Goal: Transaction & Acquisition: Purchase product/service

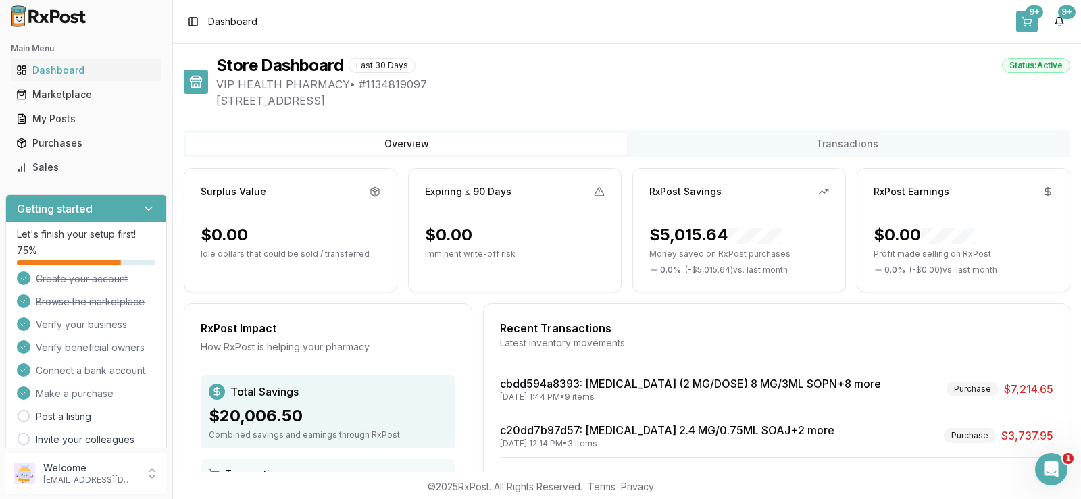
click at [1033, 22] on button "9+" at bounding box center [1027, 22] width 22 height 22
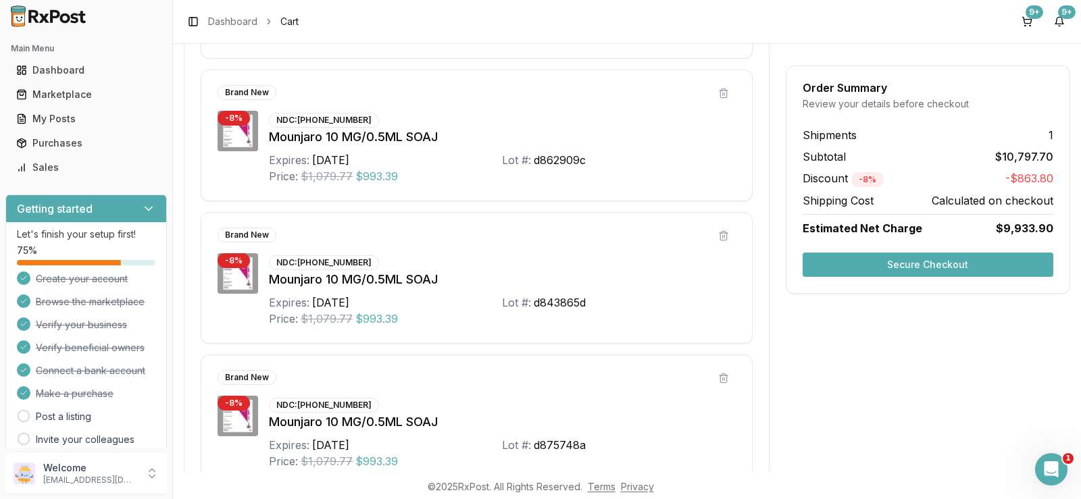
scroll to position [729, 0]
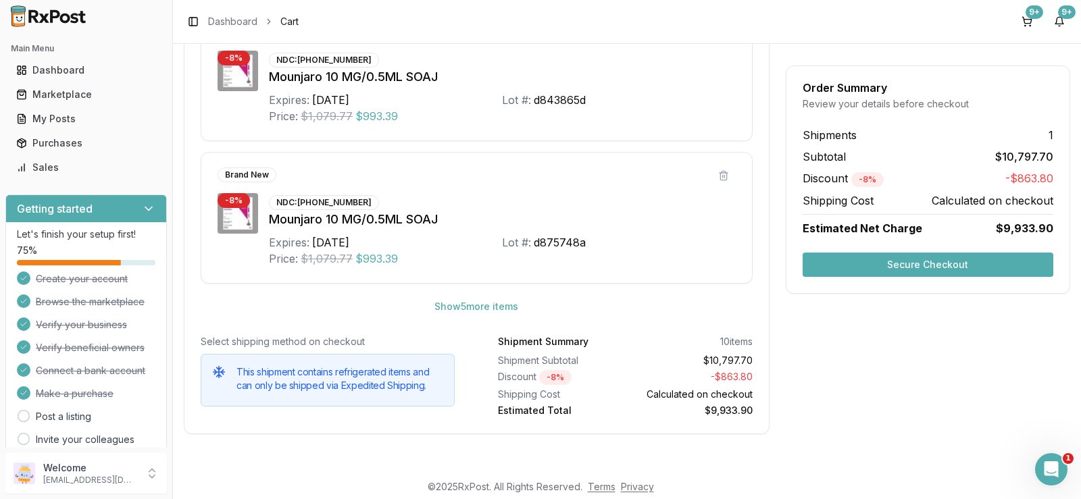
click at [933, 268] on button "Secure Checkout" at bounding box center [927, 265] width 251 height 24
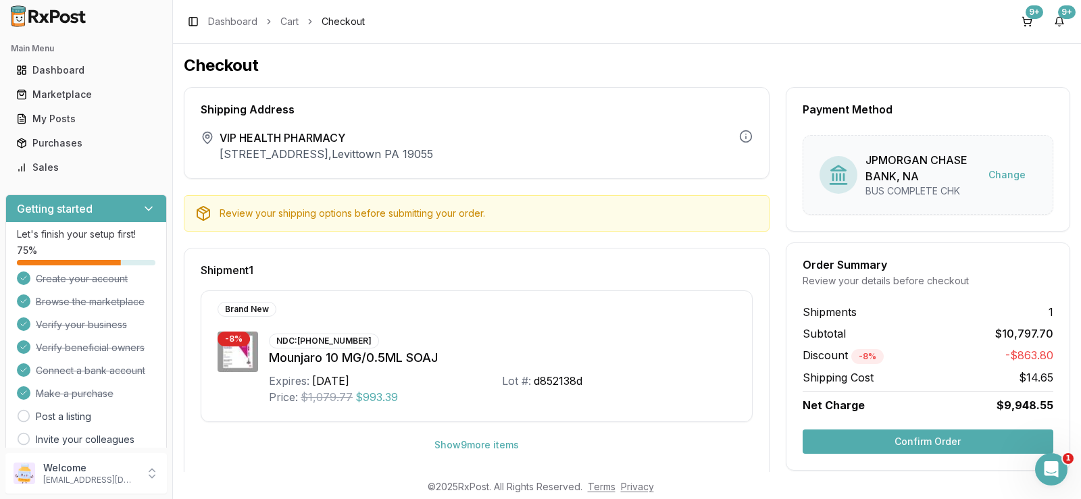
click at [909, 441] on button "Confirm Order" at bounding box center [927, 442] width 251 height 24
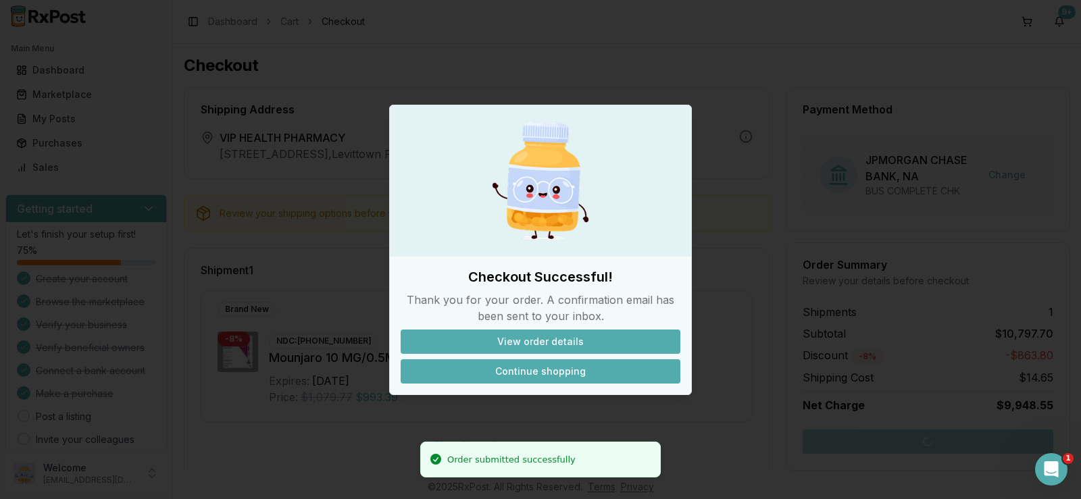
click at [480, 366] on button "Continue shopping" at bounding box center [541, 371] width 280 height 24
